Goal: Task Accomplishment & Management: Manage account settings

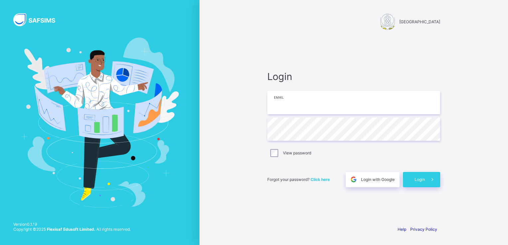
click at [288, 105] on input "email" at bounding box center [353, 102] width 173 height 23
type input "**********"
click at [326, 179] on span "Click here" at bounding box center [319, 179] width 19 height 5
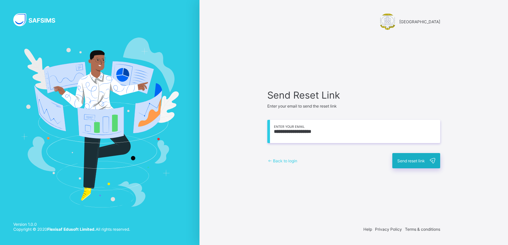
click at [407, 163] on span "Send reset link" at bounding box center [411, 161] width 28 height 5
